Goal: Obtain resource: Obtain resource

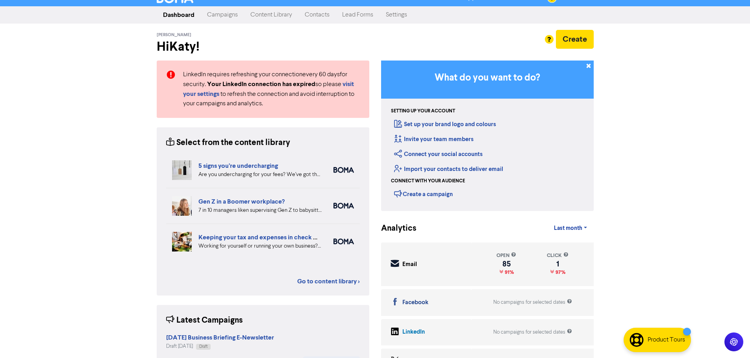
scroll to position [2, 0]
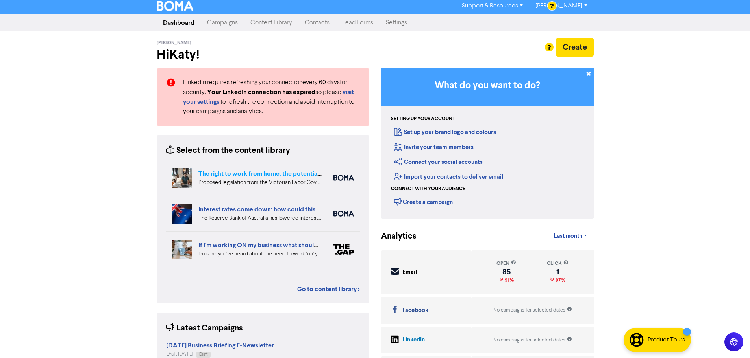
click at [278, 174] on link "The right to work from home: the potential impact for your employees and busine…" at bounding box center [315, 174] width 235 height 8
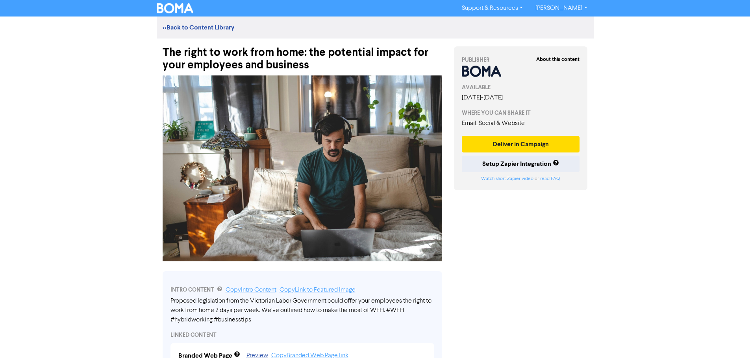
scroll to position [2, 0]
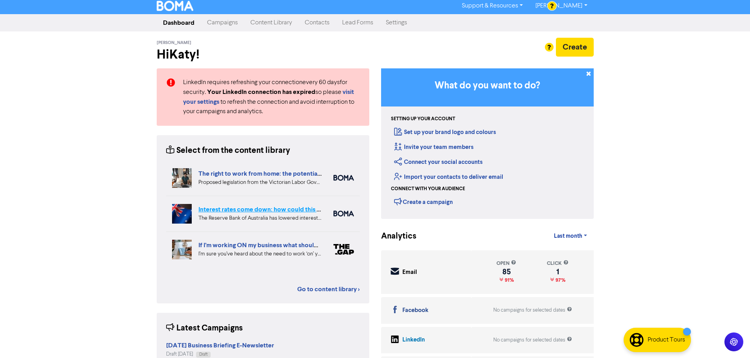
click at [253, 211] on link "Interest rates come down: how could this affect your business finances?" at bounding box center [299, 210] width 203 height 8
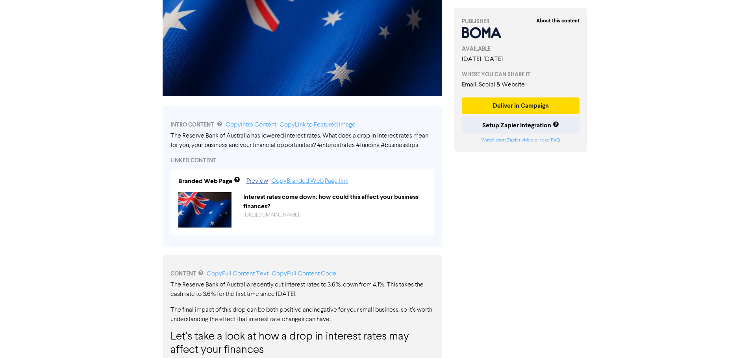
scroll to position [59, 0]
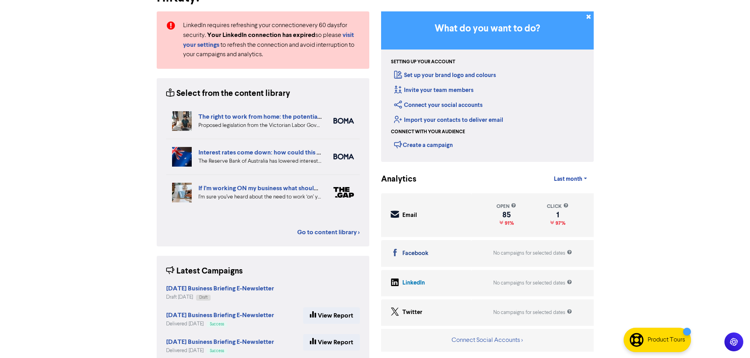
scroll to position [2, 0]
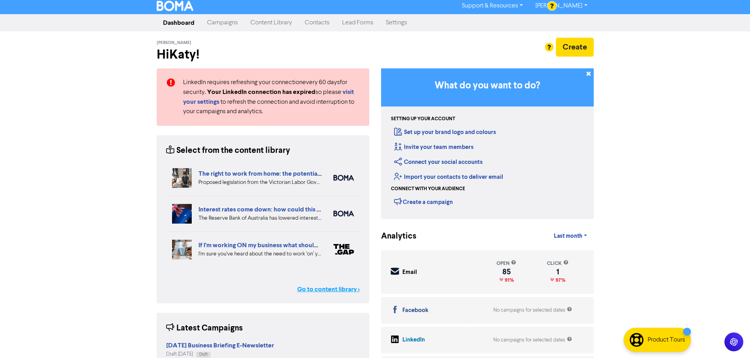
click at [326, 285] on link "Go to content library >" at bounding box center [328, 289] width 63 height 9
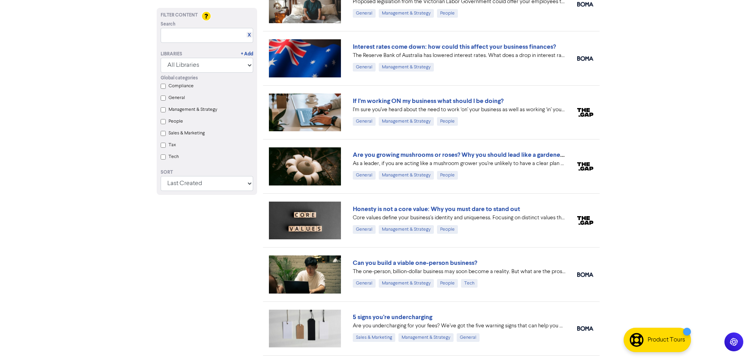
scroll to position [79, 0]
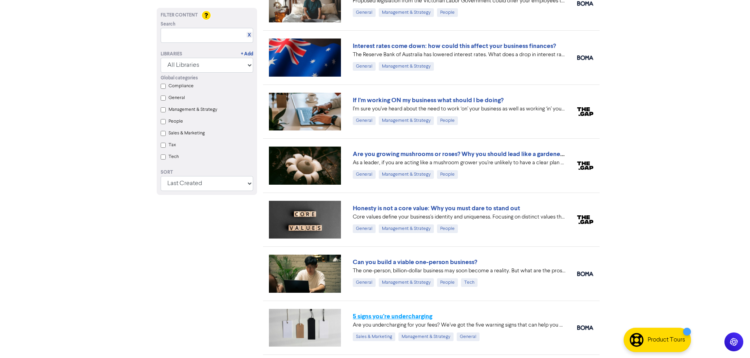
click at [381, 314] on link "5 signs you’re undercharging" at bounding box center [392, 317] width 79 height 8
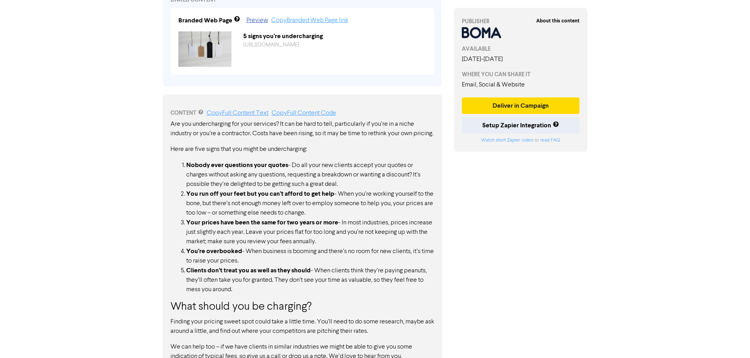
scroll to position [340, 0]
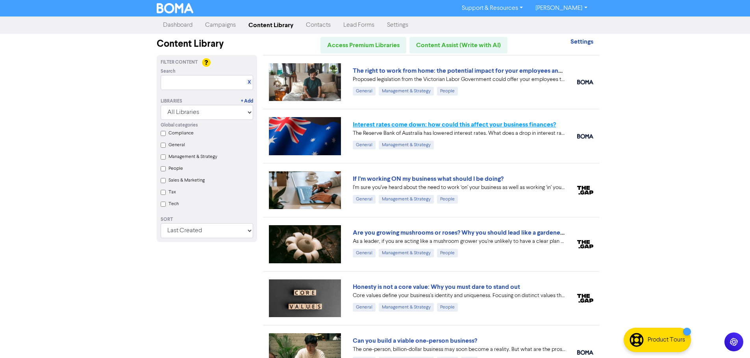
click at [401, 126] on link "Interest rates come down: how could this affect your business finances?" at bounding box center [454, 125] width 203 height 8
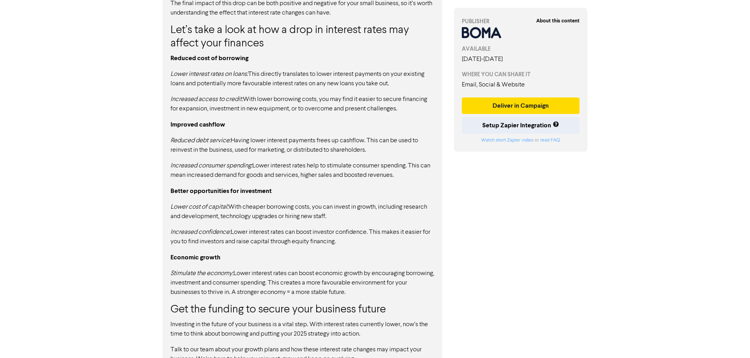
scroll to position [492, 0]
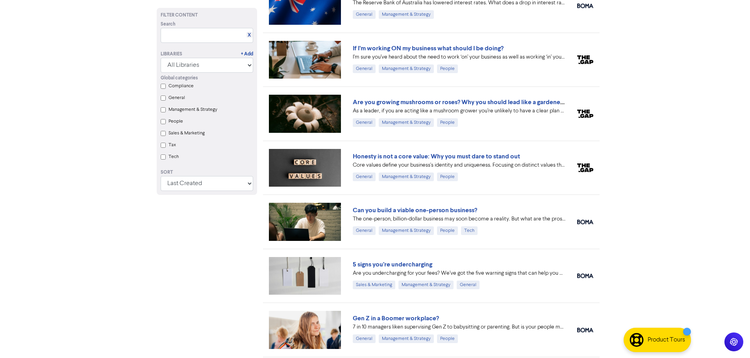
scroll to position [197, 0]
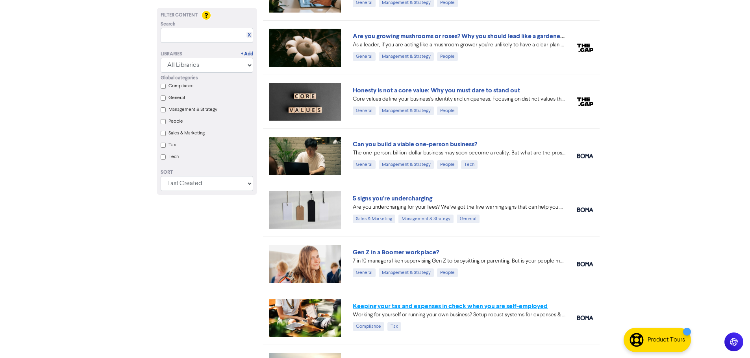
click at [392, 305] on link "Keeping your tax and expenses in check when you are self-employed" at bounding box center [450, 307] width 195 height 8
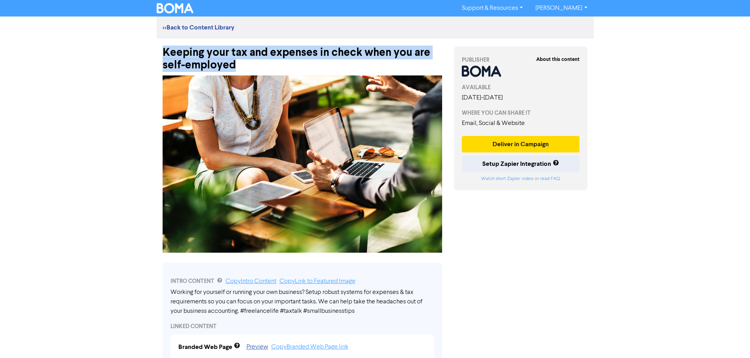
drag, startPoint x: 164, startPoint y: 51, endPoint x: 286, endPoint y: 65, distance: 122.0
click at [286, 65] on div "Keeping your tax and expenses in check when you are self-employed" at bounding box center [302, 55] width 279 height 33
copy div "Keeping your tax and expenses in check when you are self-employed"
click at [352, 57] on div "Keeping your tax and expenses in check when you are self-employed" at bounding box center [302, 55] width 279 height 33
drag, startPoint x: 164, startPoint y: 50, endPoint x: 260, endPoint y: 67, distance: 97.4
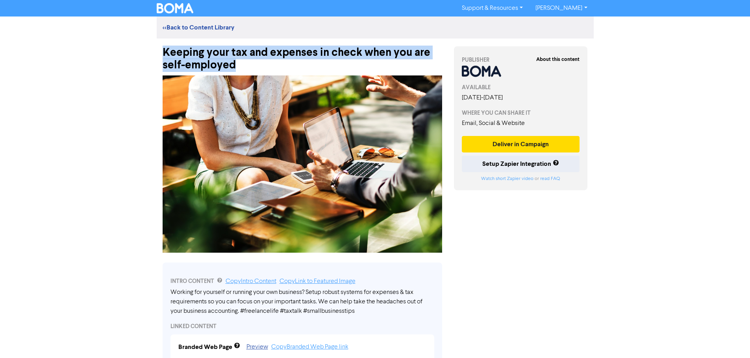
click at [260, 67] on div "Keeping your tax and expenses in check when you are self-employed" at bounding box center [302, 55] width 279 height 33
copy div "Keeping your tax and expenses in check when you are self-employed"
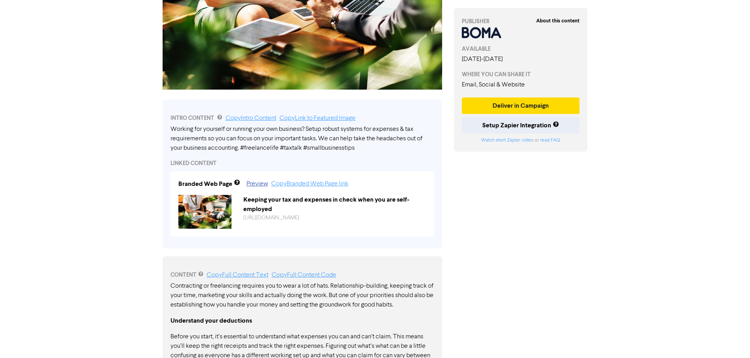
scroll to position [275, 0]
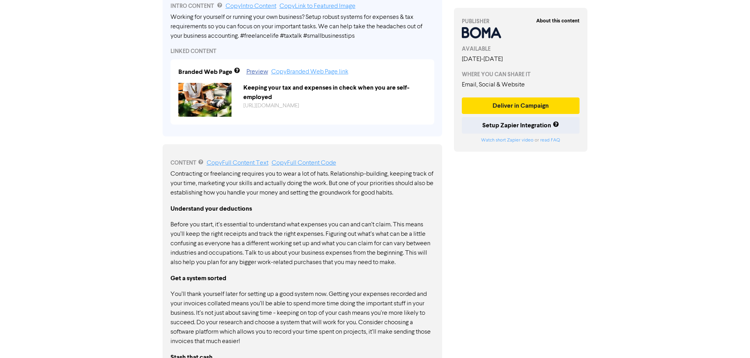
click at [170, 165] on div "CONTENT Copy Full Content Text Copy Full Content Code Contracting or freelancin…" at bounding box center [302, 307] width 279 height 327
click at [234, 161] on link "Copy Full Content Text" at bounding box center [238, 163] width 62 height 6
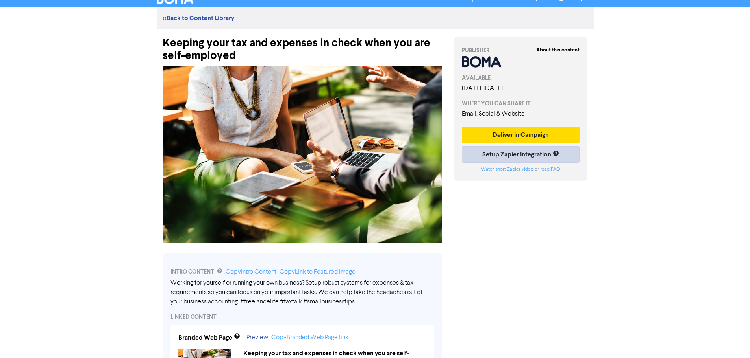
scroll to position [0, 0]
